Goal: Information Seeking & Learning: Learn about a topic

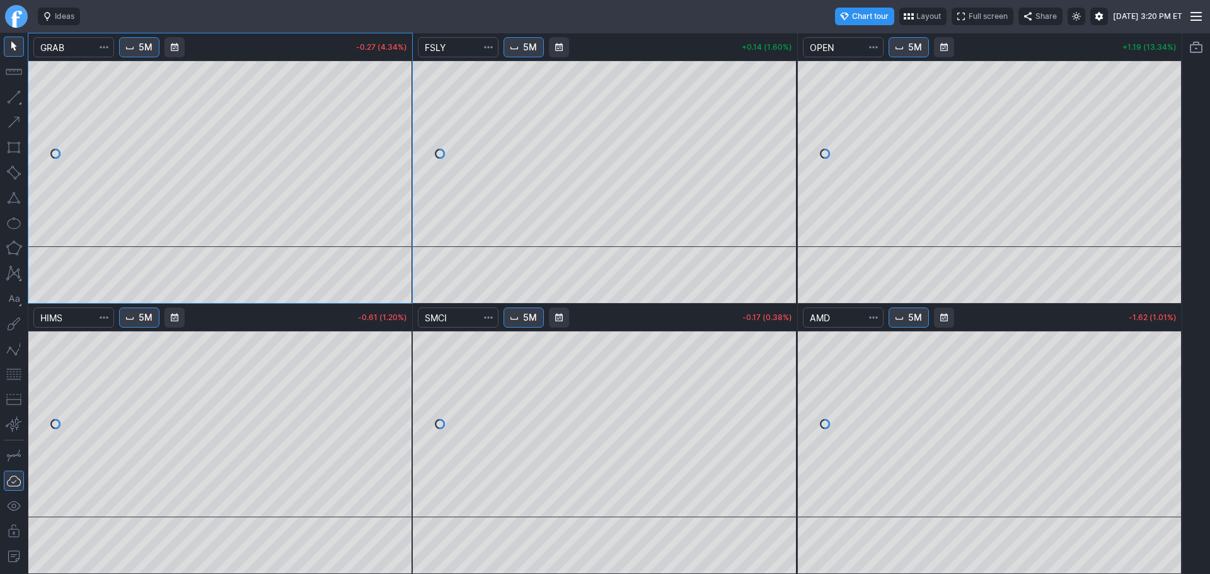
click at [8, 19] on link "Finviz.com" at bounding box center [16, 16] width 23 height 23
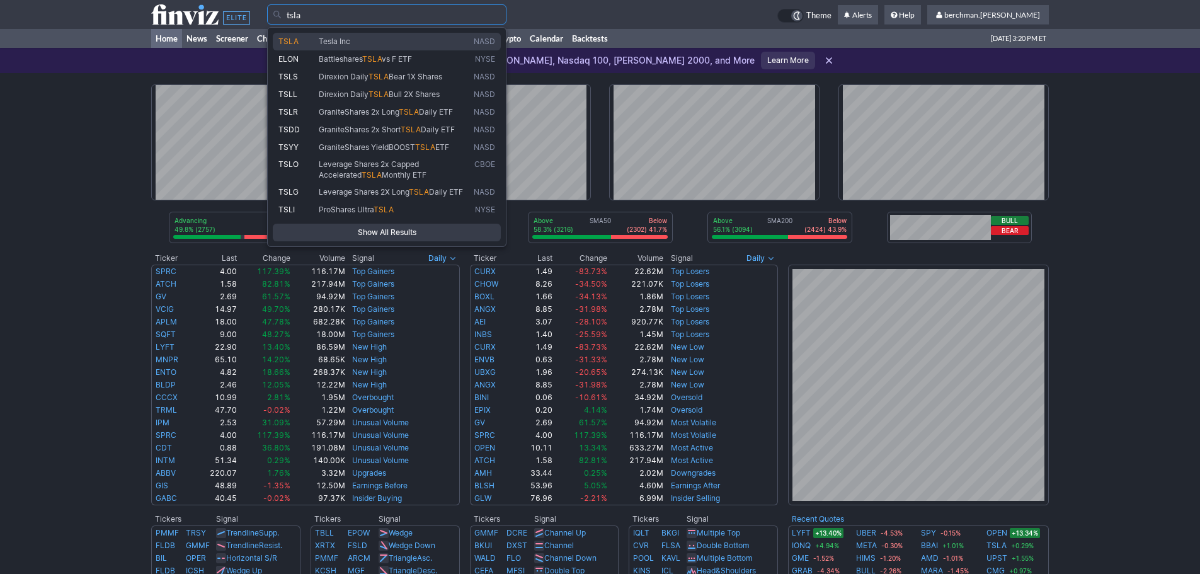
click at [456, 38] on span "Tesla Inc" at bounding box center [393, 42] width 155 height 11
type input "TSLA"
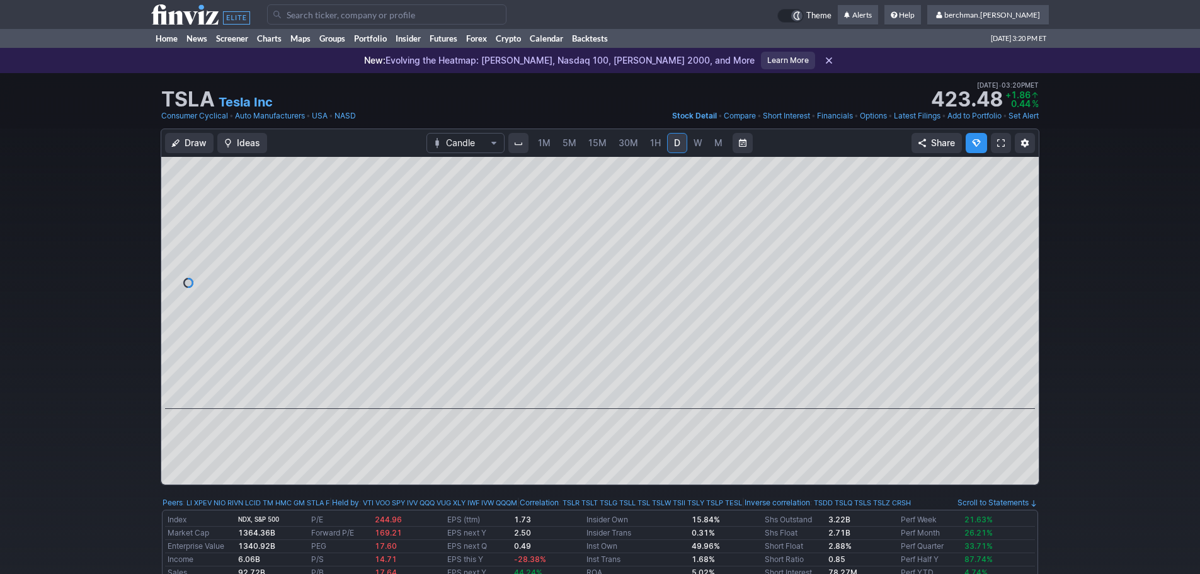
click at [307, 18] on input "Search" at bounding box center [386, 14] width 239 height 20
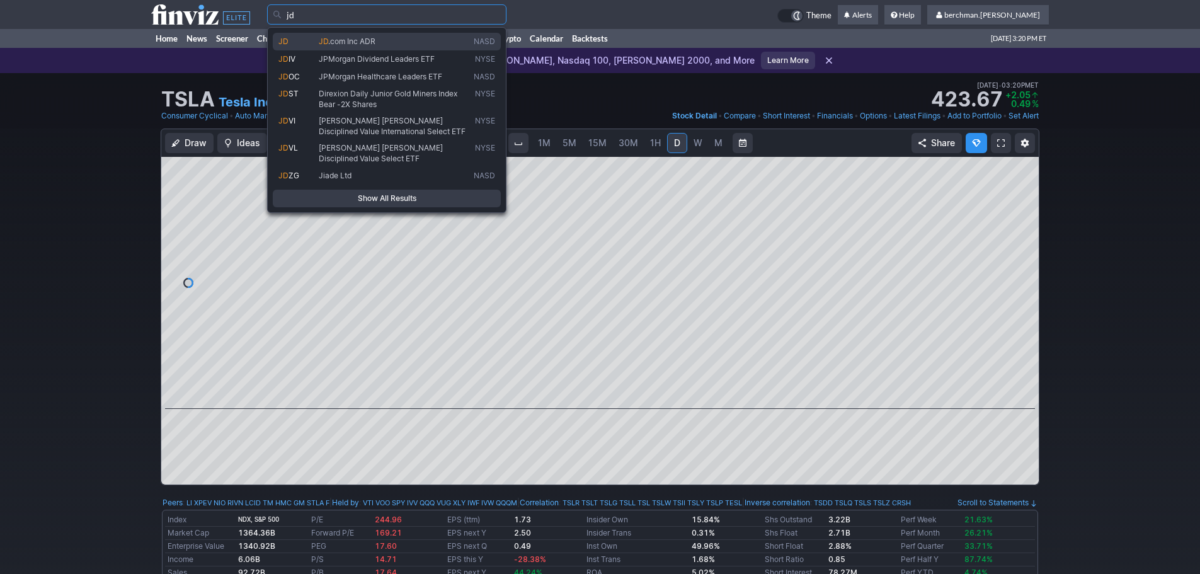
click at [298, 37] on span "JD" at bounding box center [298, 42] width 40 height 11
type input "JD"
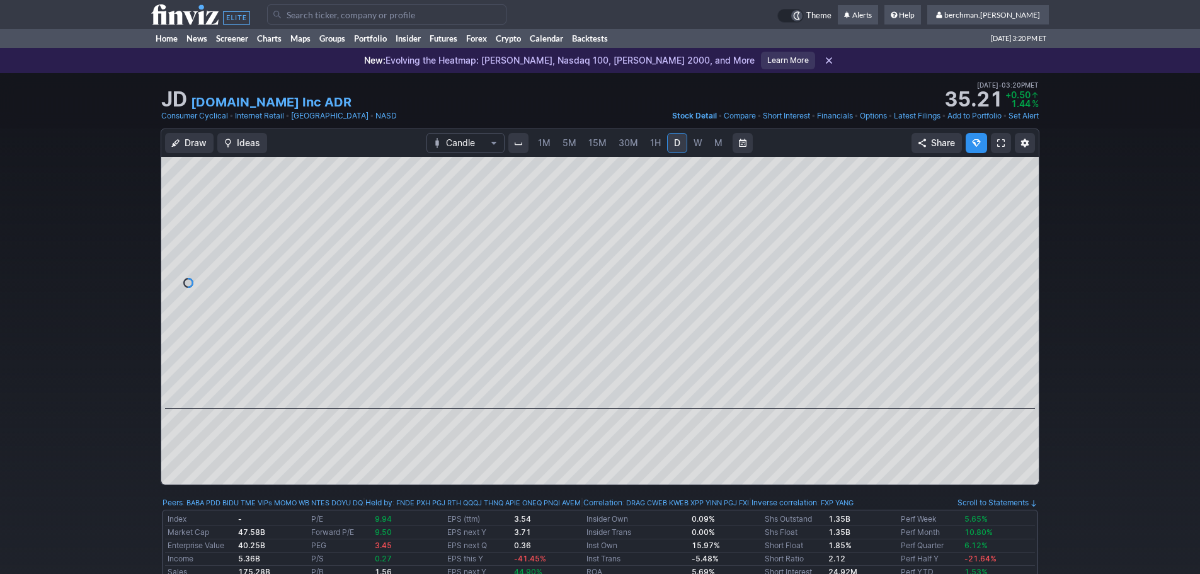
click at [563, 144] on span "5M" at bounding box center [570, 142] width 14 height 11
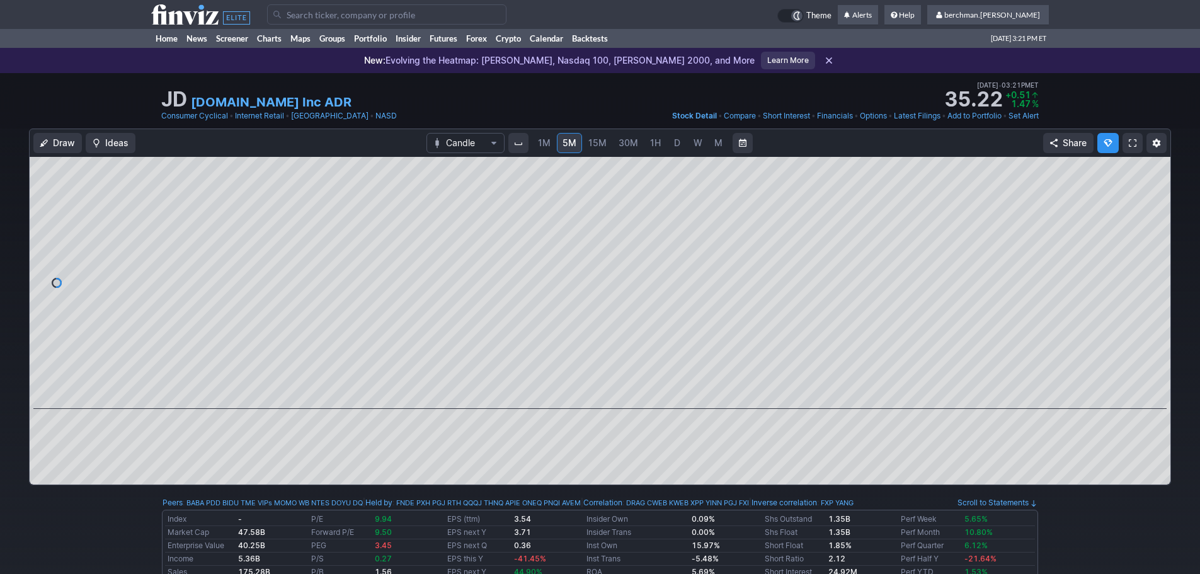
click at [371, 9] on input "Search" at bounding box center [386, 14] width 239 height 20
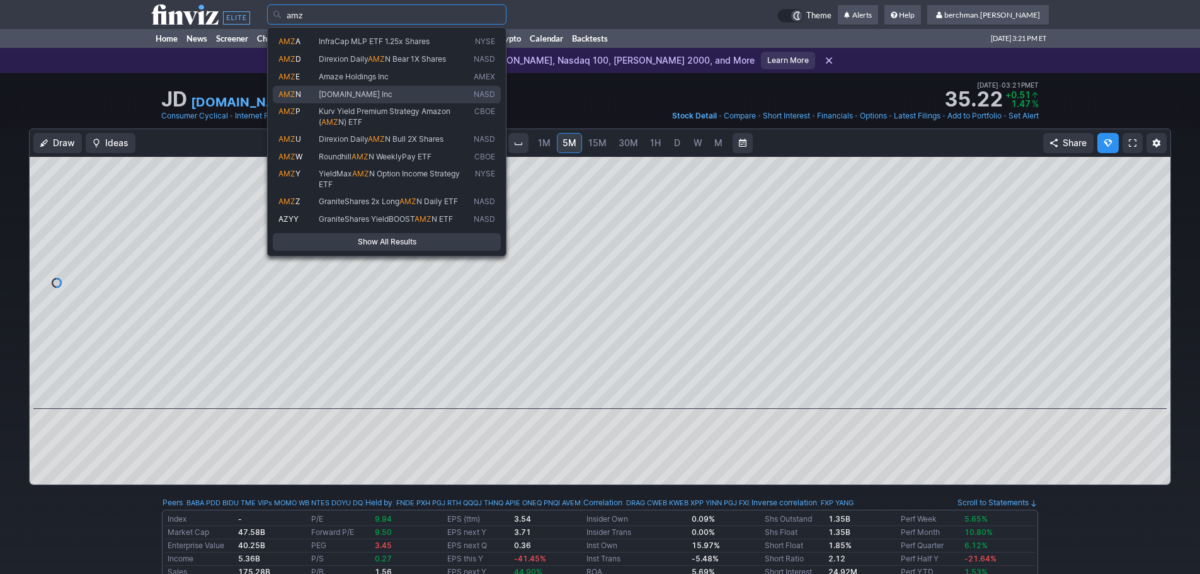
click at [370, 89] on span "Amazon.com Inc" at bounding box center [356, 93] width 74 height 9
type input "AMZN"
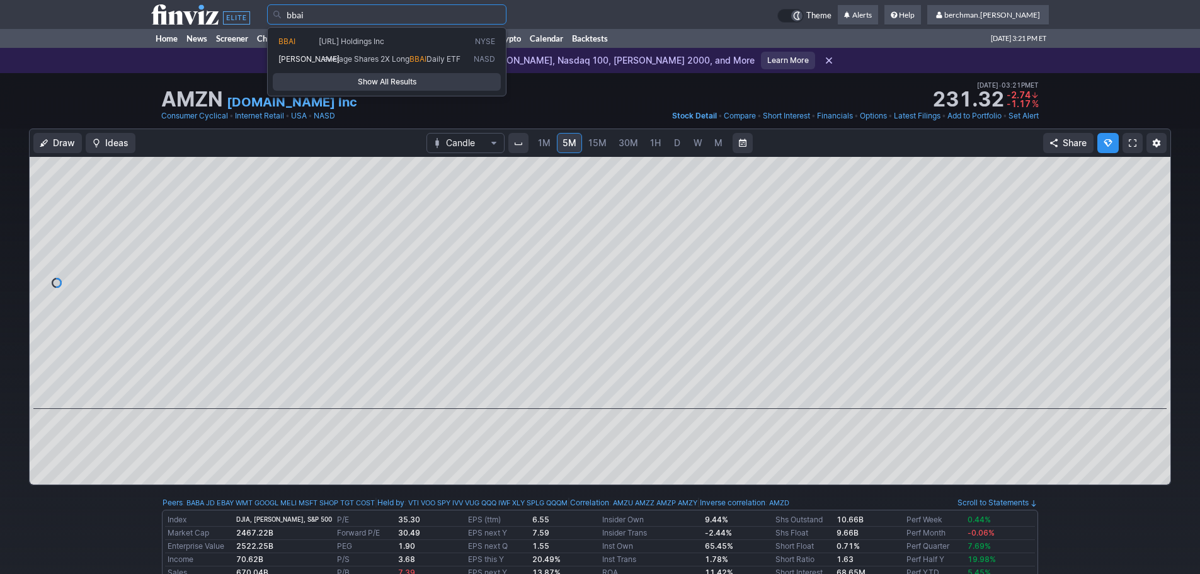
click at [430, 45] on span "[URL] Holdings Inc" at bounding box center [393, 42] width 155 height 11
type input "BBAI"
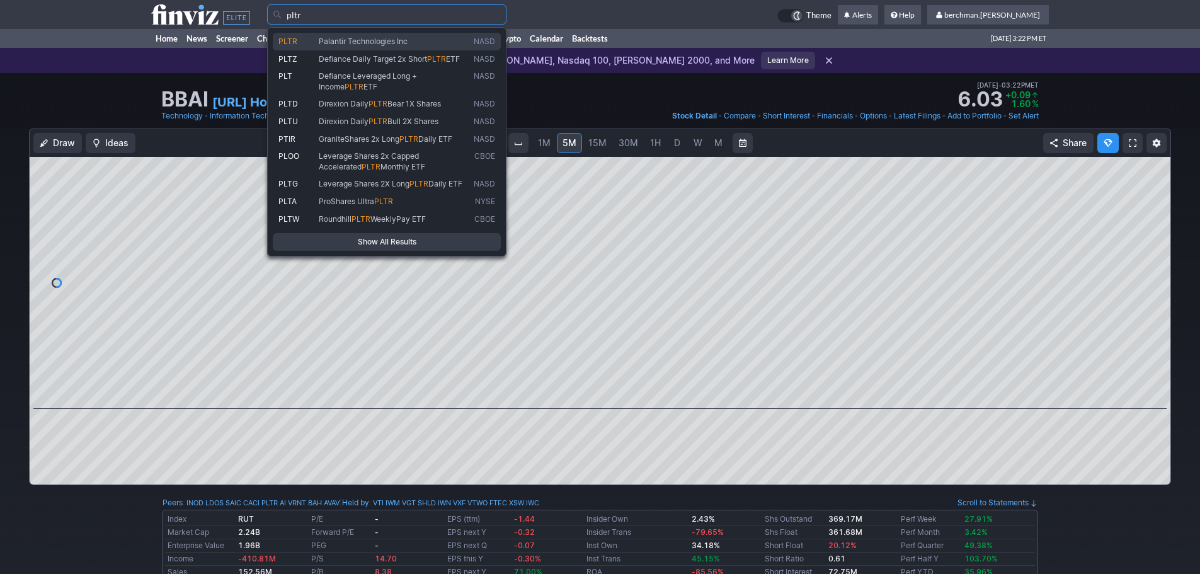
click at [328, 45] on span "Palantir Technologies Inc" at bounding box center [363, 41] width 89 height 9
type input "PLTR"
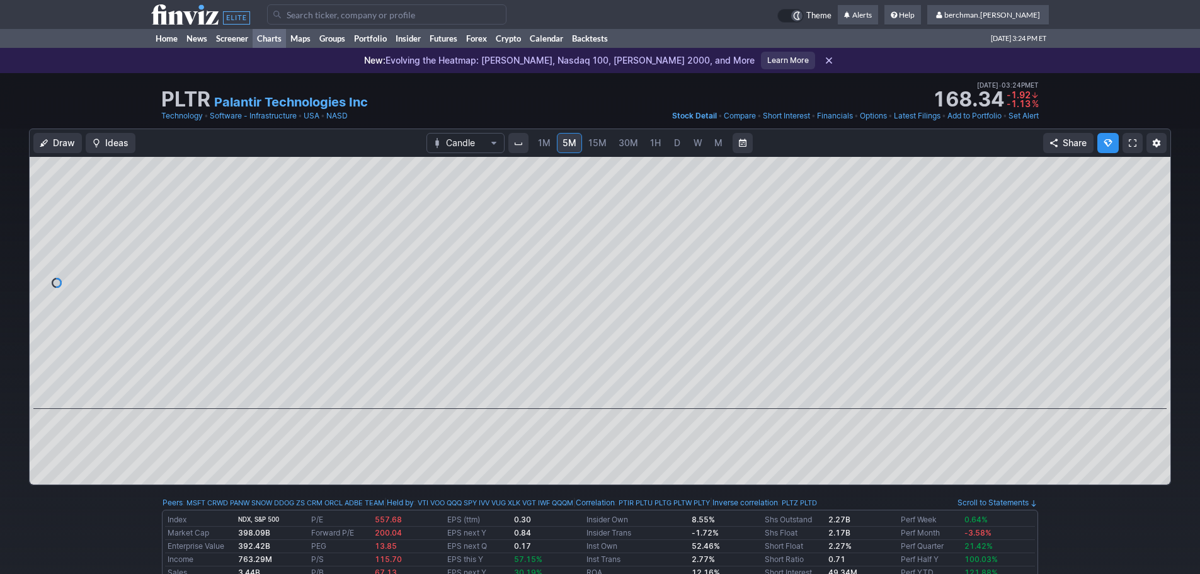
click at [267, 39] on link "Charts" at bounding box center [269, 38] width 33 height 19
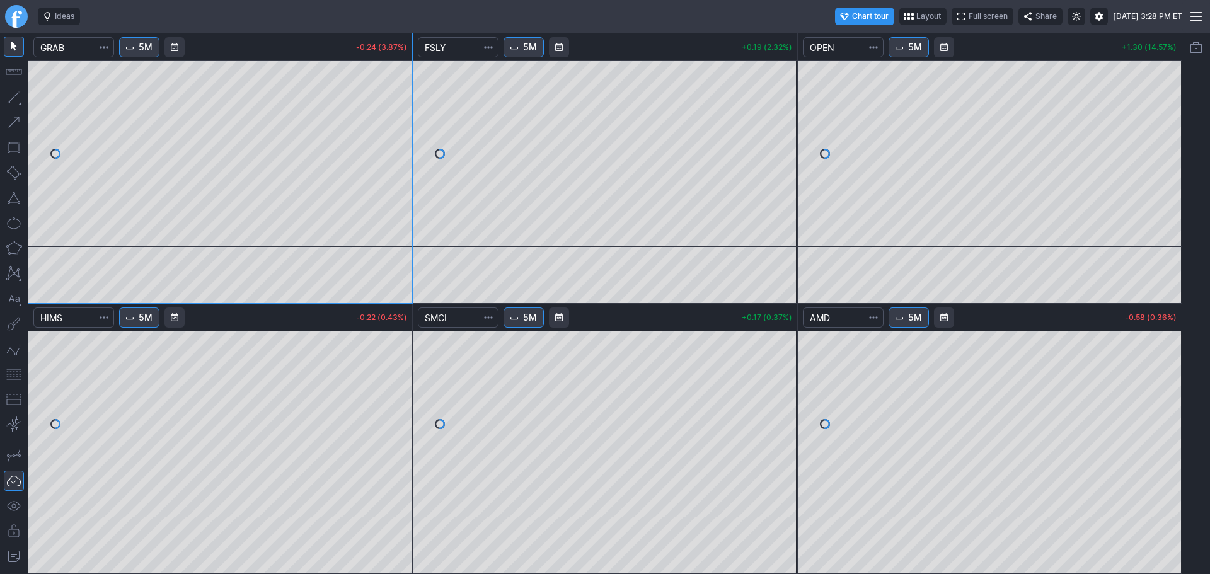
click at [16, 21] on link "Finviz.com" at bounding box center [16, 16] width 23 height 23
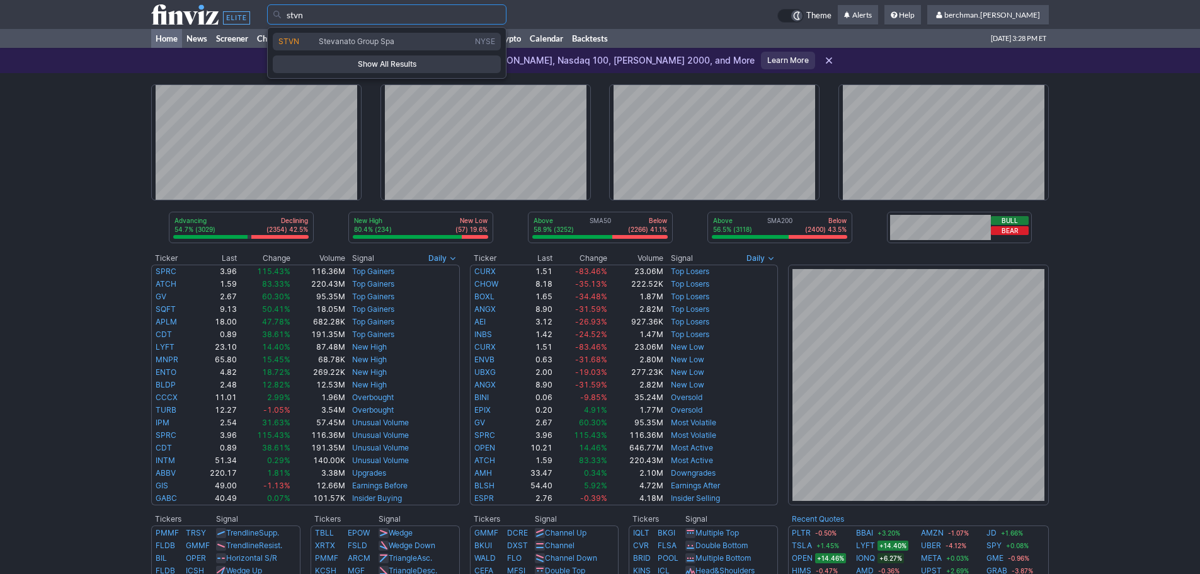
click at [471, 45] on span "Stevanato Group Spa" at bounding box center [394, 42] width 156 height 11
type input "STVN"
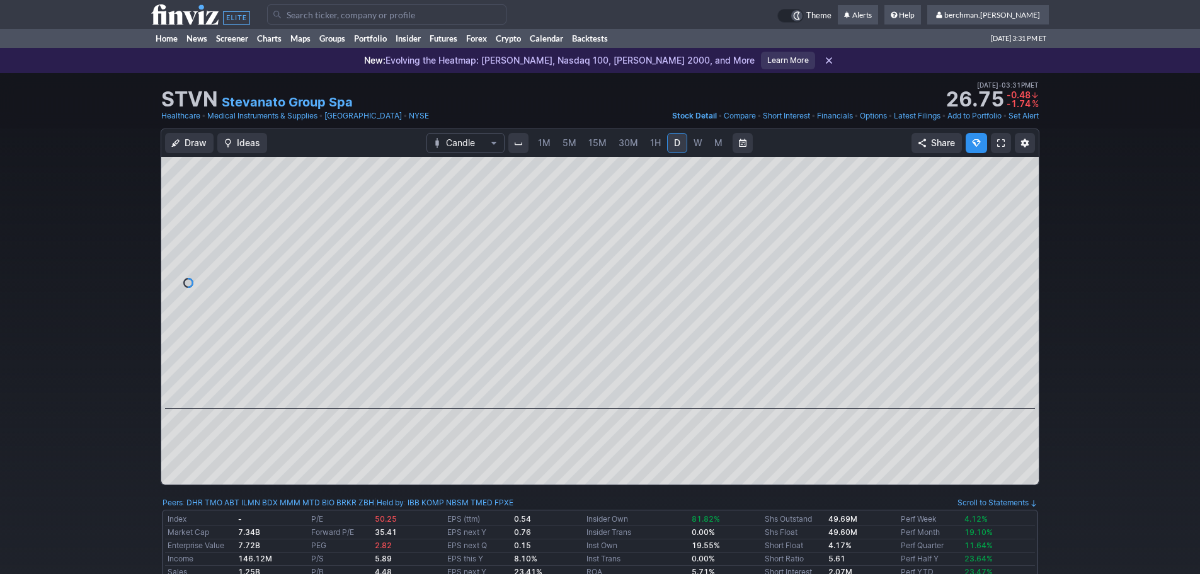
click at [422, 23] on input "Search" at bounding box center [386, 14] width 239 height 20
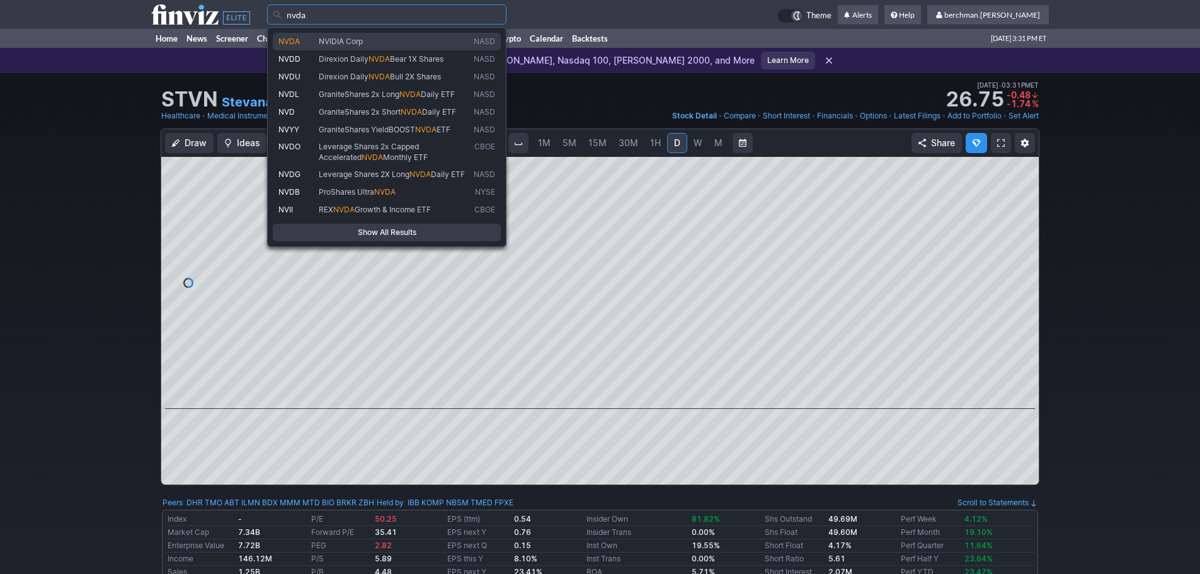
click at [391, 43] on span "NVIDIA Corp" at bounding box center [393, 42] width 155 height 11
type input "NVDA"
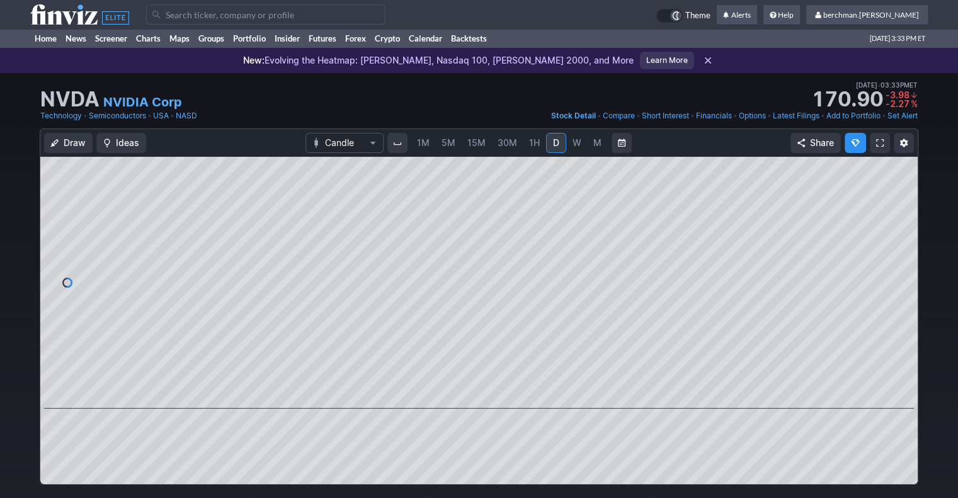
click at [282, 16] on input "Search" at bounding box center [265, 14] width 239 height 20
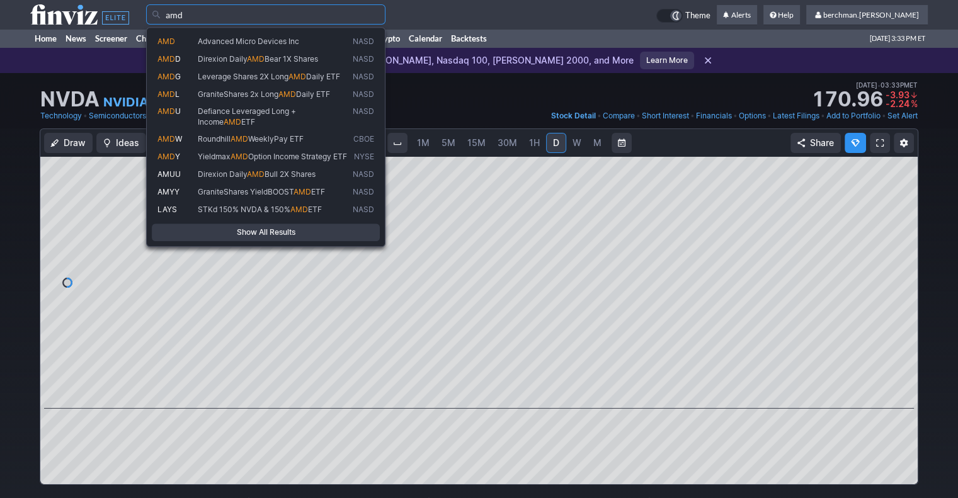
click at [290, 45] on span "Advanced Micro Devices Inc" at bounding box center [248, 41] width 101 height 9
type input "AMD"
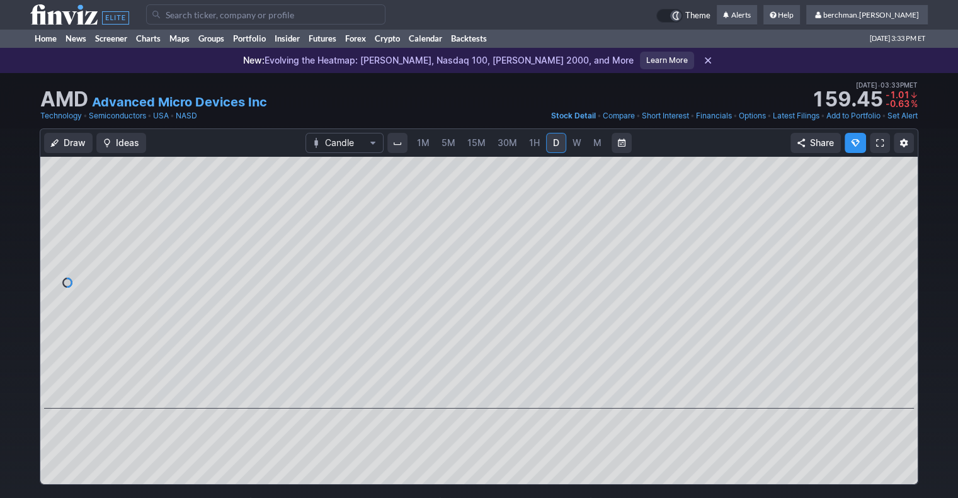
click at [454, 144] on span "5M" at bounding box center [449, 142] width 14 height 11
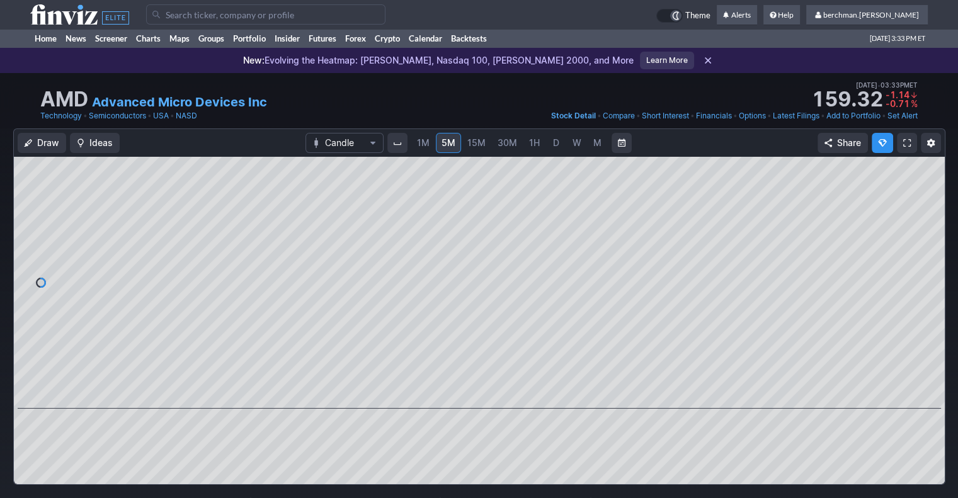
click at [563, 151] on link "D" at bounding box center [556, 143] width 20 height 20
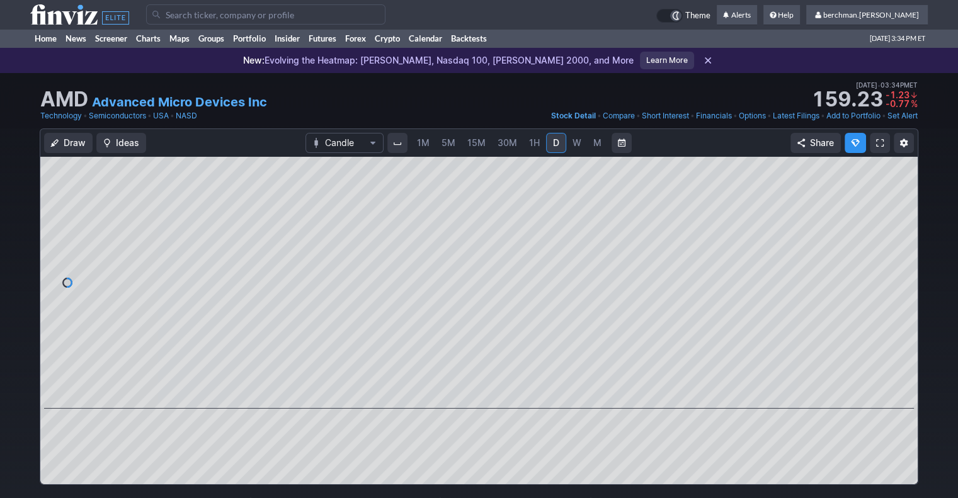
click at [449, 144] on span "5M" at bounding box center [449, 142] width 14 height 11
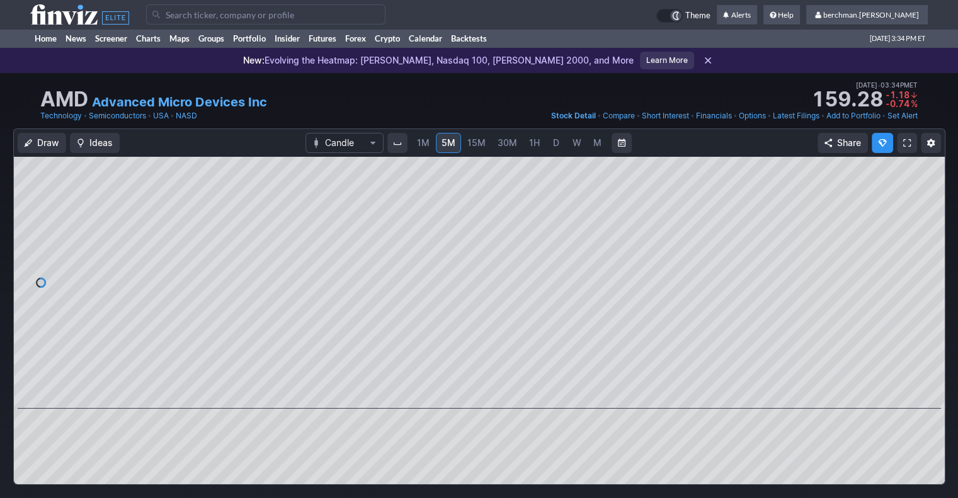
click at [554, 145] on span "D" at bounding box center [556, 142] width 6 height 11
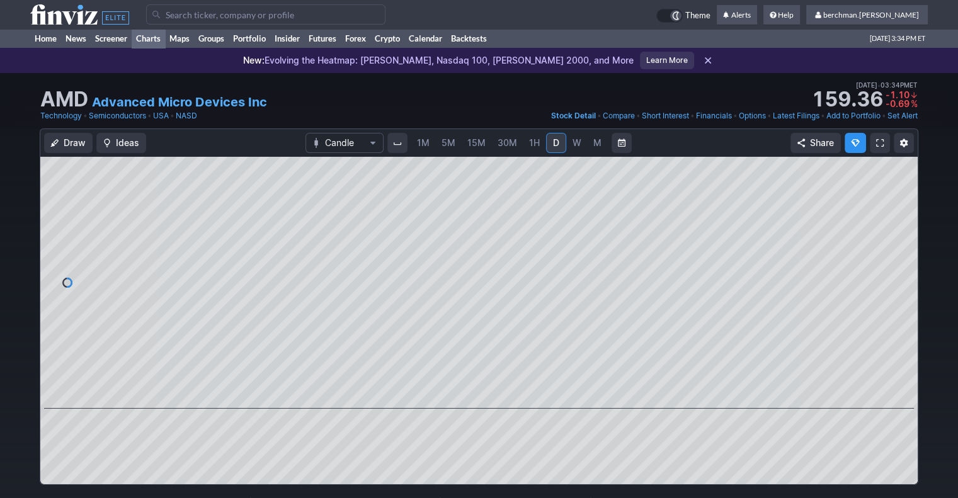
click at [149, 38] on link "Charts" at bounding box center [148, 38] width 33 height 19
